Goal: Information Seeking & Learning: Learn about a topic

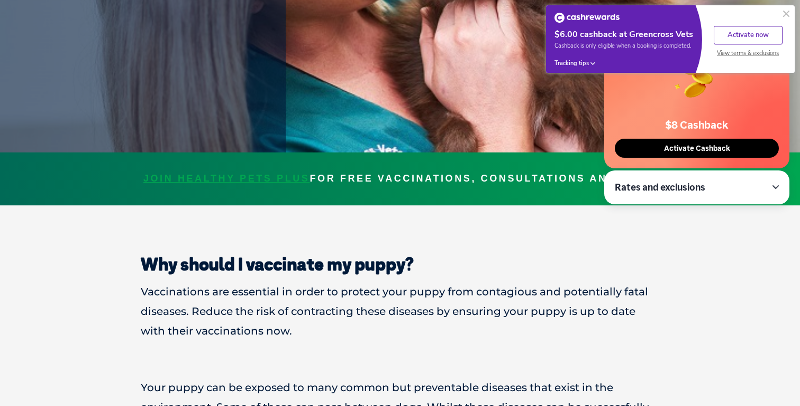
scroll to position [218, 0]
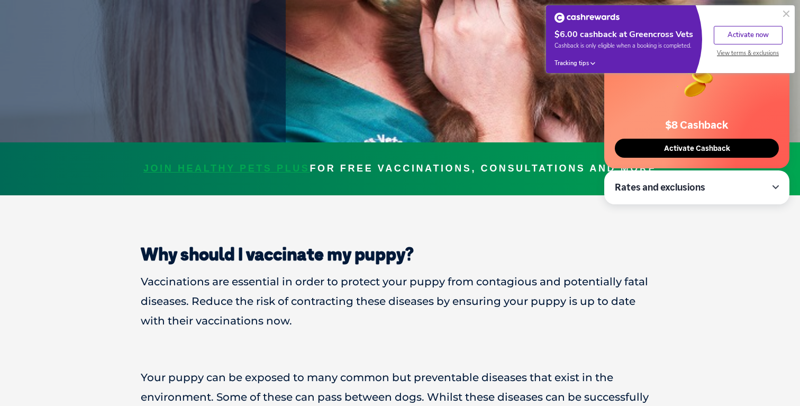
click at [786, 13] on button at bounding box center [786, 13] width 13 height 13
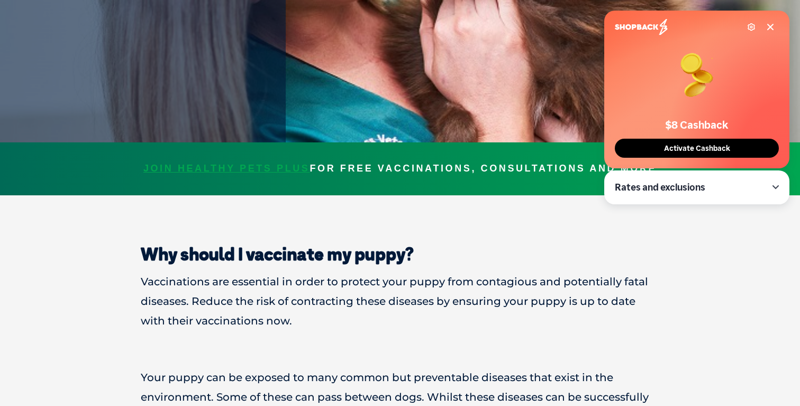
click at [769, 26] on icon at bounding box center [770, 26] width 5 height 5
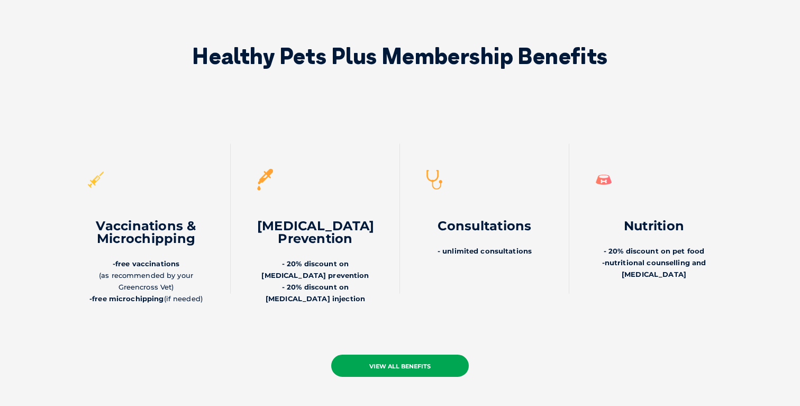
scroll to position [2444, 0]
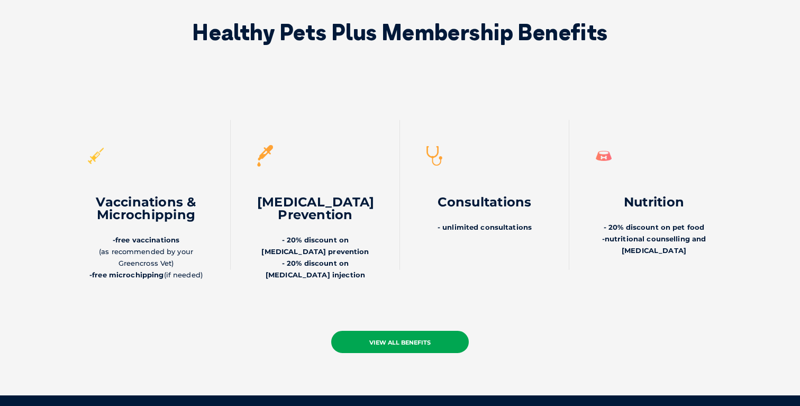
click at [391, 331] on link "view all benefits" at bounding box center [400, 342] width 138 height 22
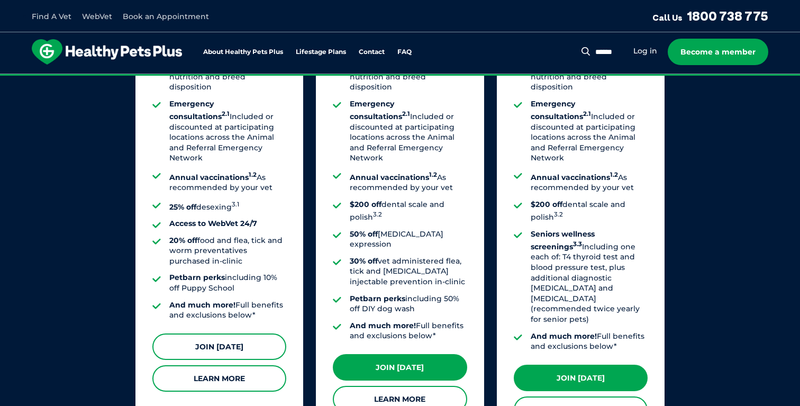
scroll to position [902, 0]
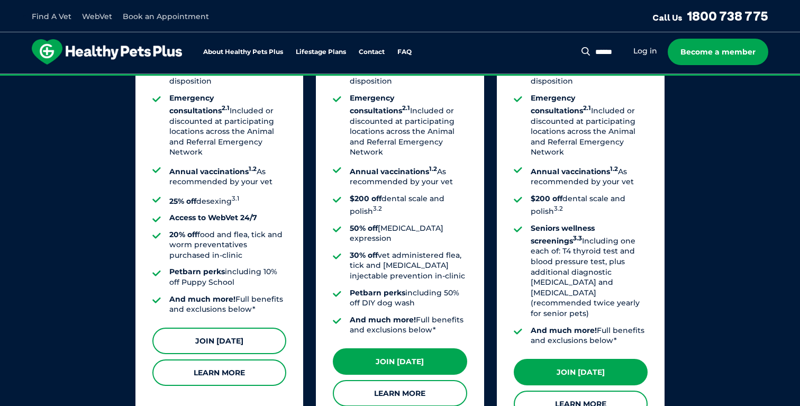
click at [244, 336] on link "Join Today" at bounding box center [219, 341] width 134 height 26
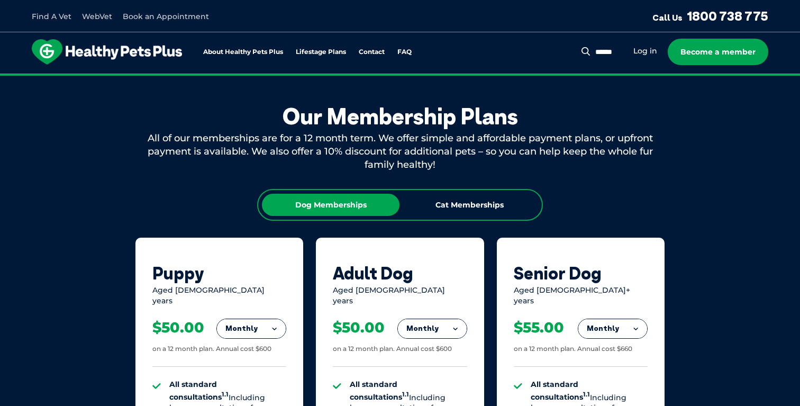
scroll to position [559, 0]
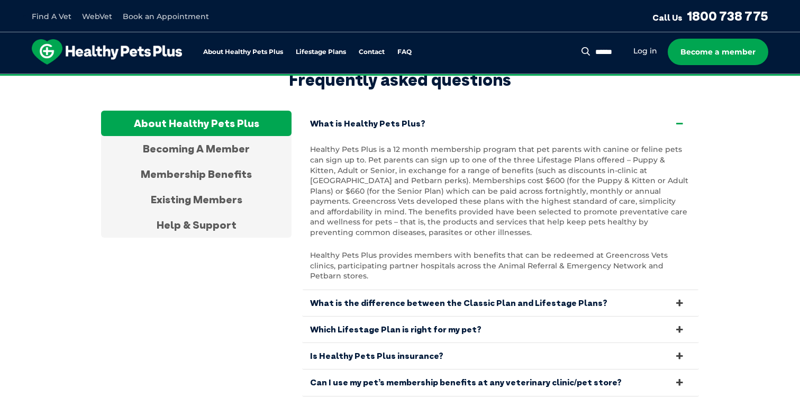
scroll to position [1998, 0]
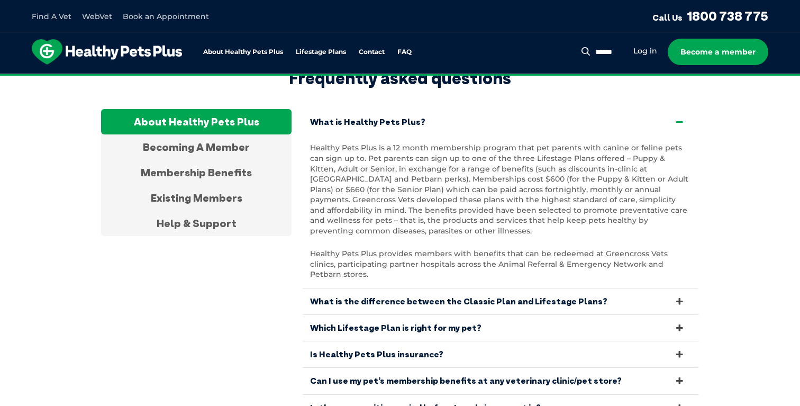
click at [385, 315] on link "Which Lifestage Plan is right for my pet?" at bounding box center [500, 328] width 397 height 26
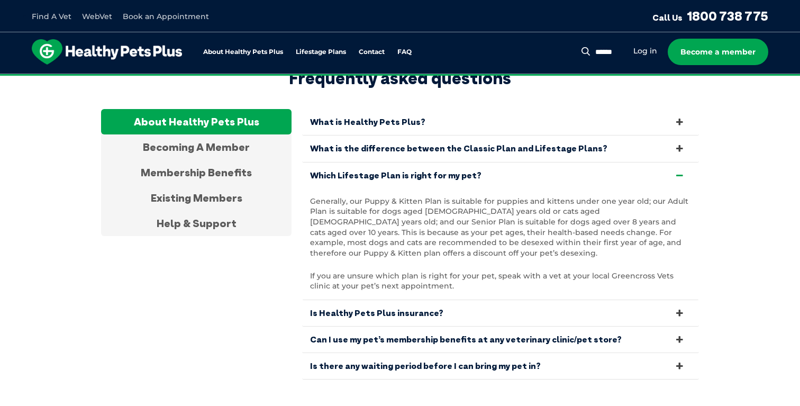
click at [367, 300] on link "Is Healthy Pets Plus insurance?" at bounding box center [500, 313] width 397 height 26
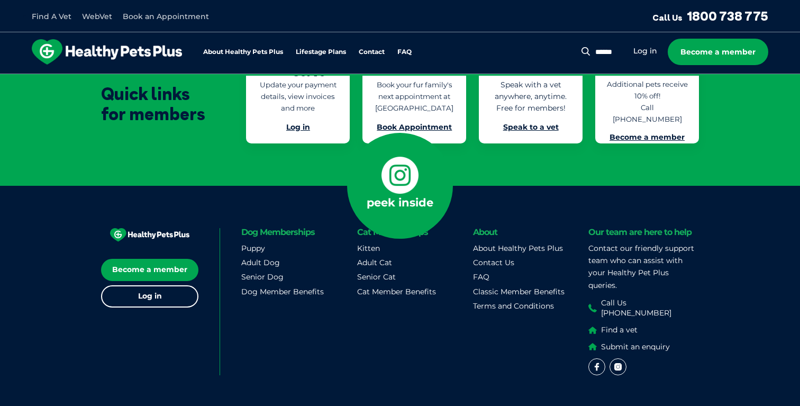
scroll to position [2387, 0]
